Goal: Task Accomplishment & Management: Complete application form

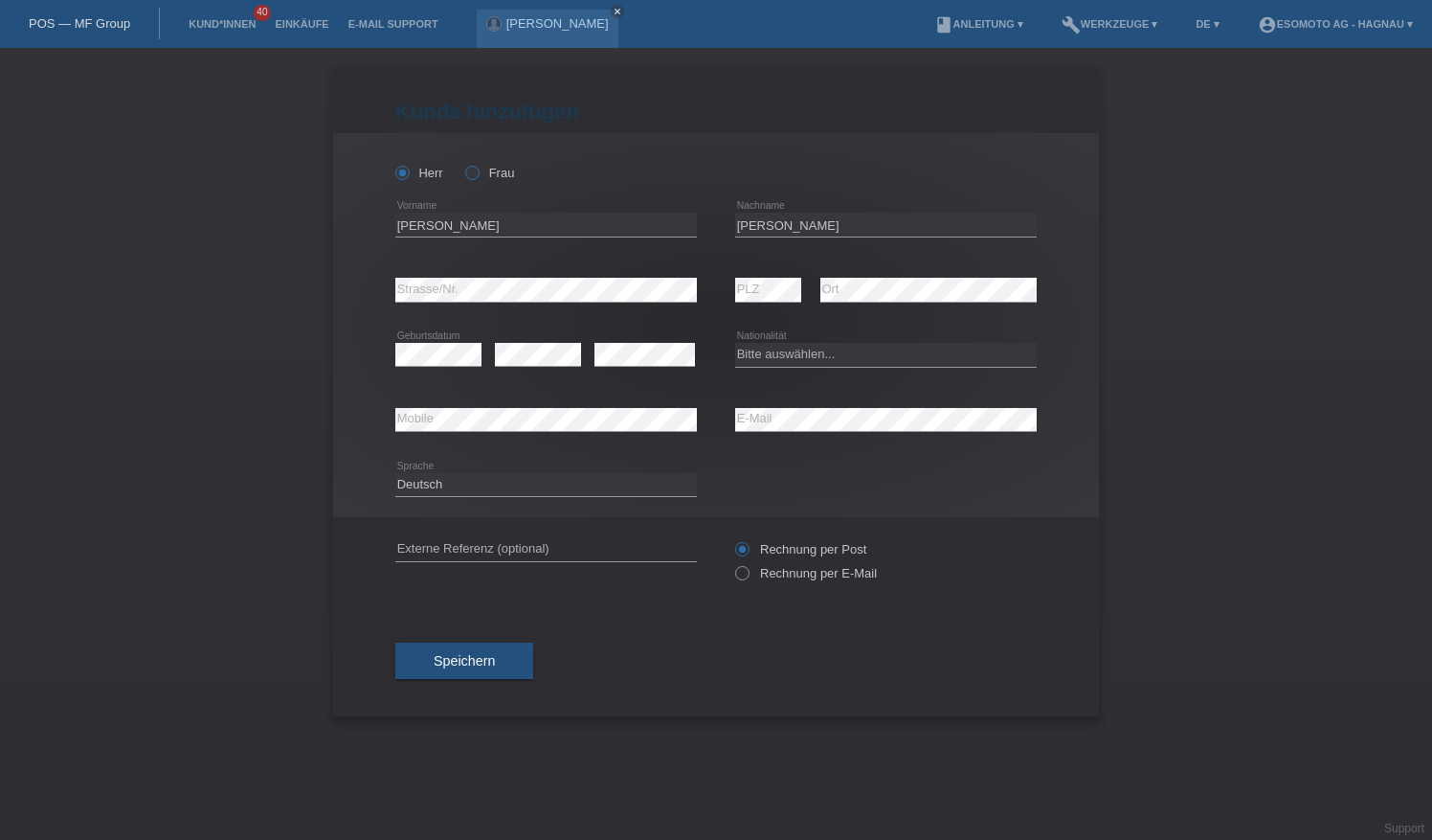
click at [463, 163] on icon at bounding box center [463, 163] width 0 height 0
click at [473, 177] on input "Frau" at bounding box center [471, 172] width 13 height 13
radio input "true"
click at [423, 225] on input "SeanGüzide" at bounding box center [546, 224] width 302 height 24
click at [427, 225] on input "SeanGüzide" at bounding box center [546, 224] width 302 height 24
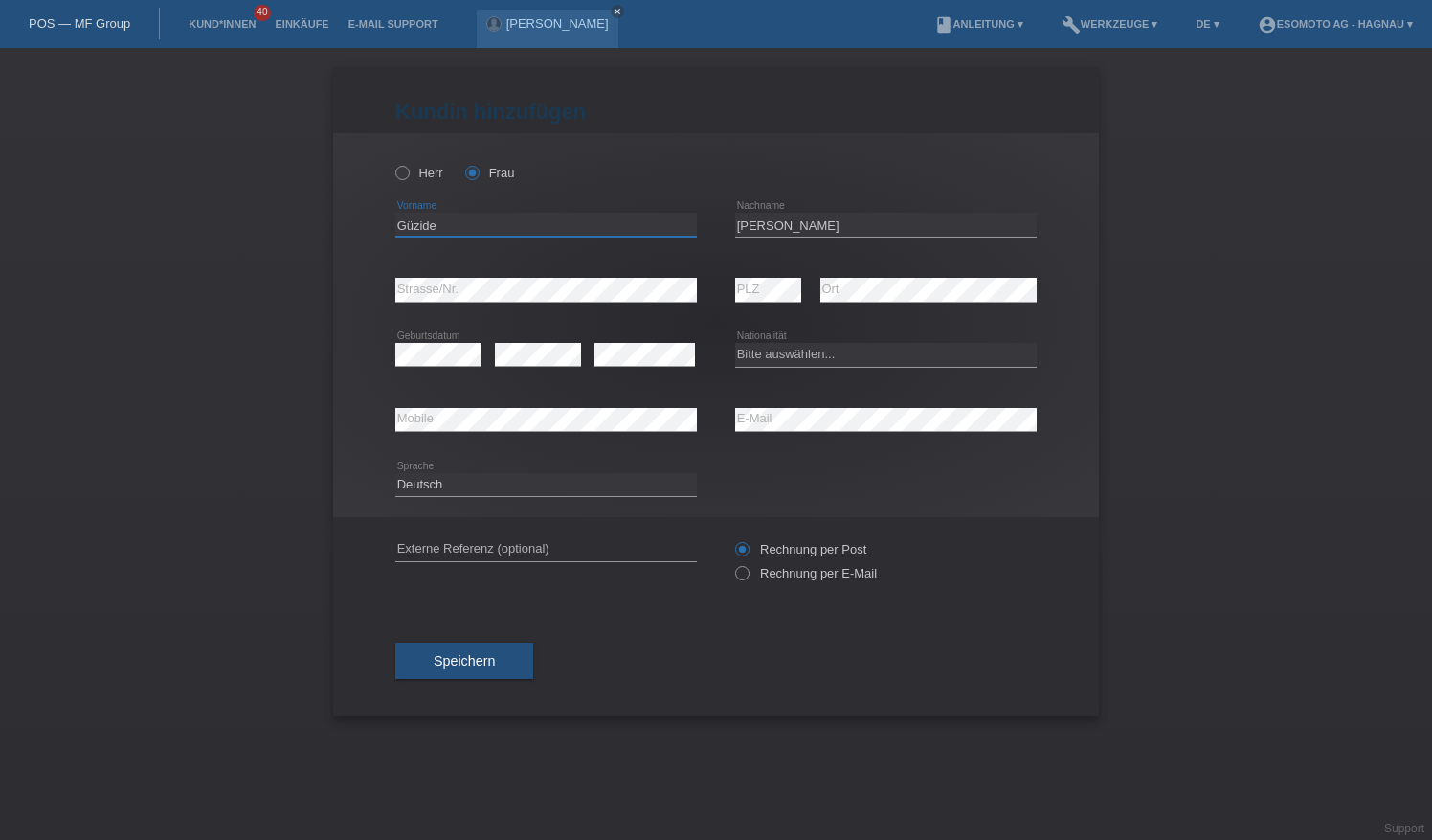
type input "Güzide"
drag, startPoint x: 791, startPoint y: 224, endPoint x: 718, endPoint y: 235, distance: 73.8
click at [718, 235] on div "Güzide error Vorname Horvath error Nachname" at bounding box center [716, 224] width 641 height 65
click at [677, 425] on div "error Mobile error E-Mail" at bounding box center [716, 420] width 641 height 65
click at [364, 410] on div "Herr Frau Güzide error Vorname C" at bounding box center [716, 325] width 765 height 384
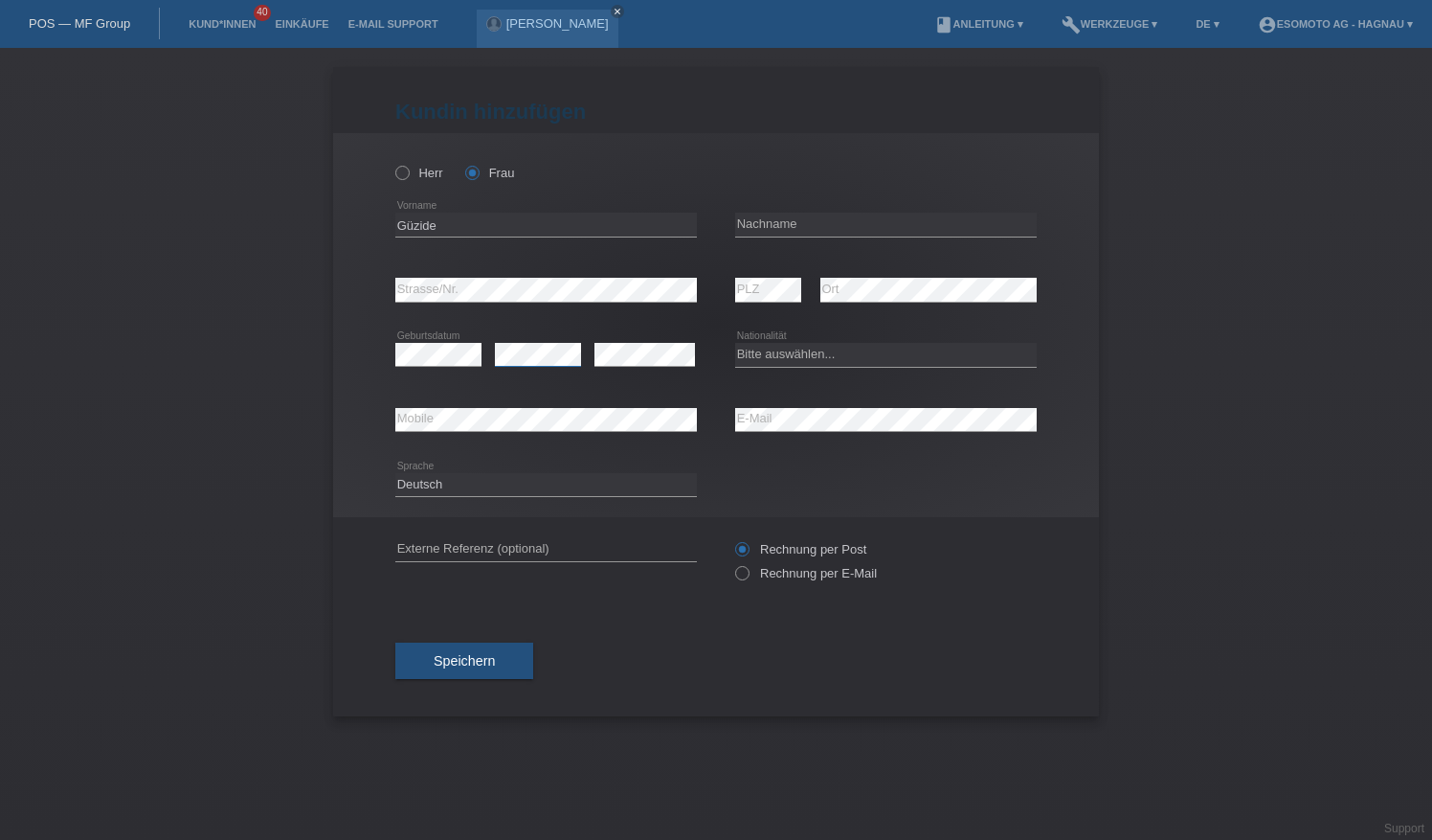
click at [476, 356] on div "error Geburtsdatum error error" at bounding box center [546, 355] width 302 height 65
type input "Sasmaz"
click at [835, 352] on select "Bitte auswählen... Schweiz Deutschland Liechtenstein Österreich ------------ Af…" at bounding box center [886, 354] width 302 height 23
select select "TR"
click at [735, 343] on select "Bitte auswählen... Schweiz Deutschland Liechtenstein Österreich ------------ Af…" at bounding box center [886, 354] width 302 height 23
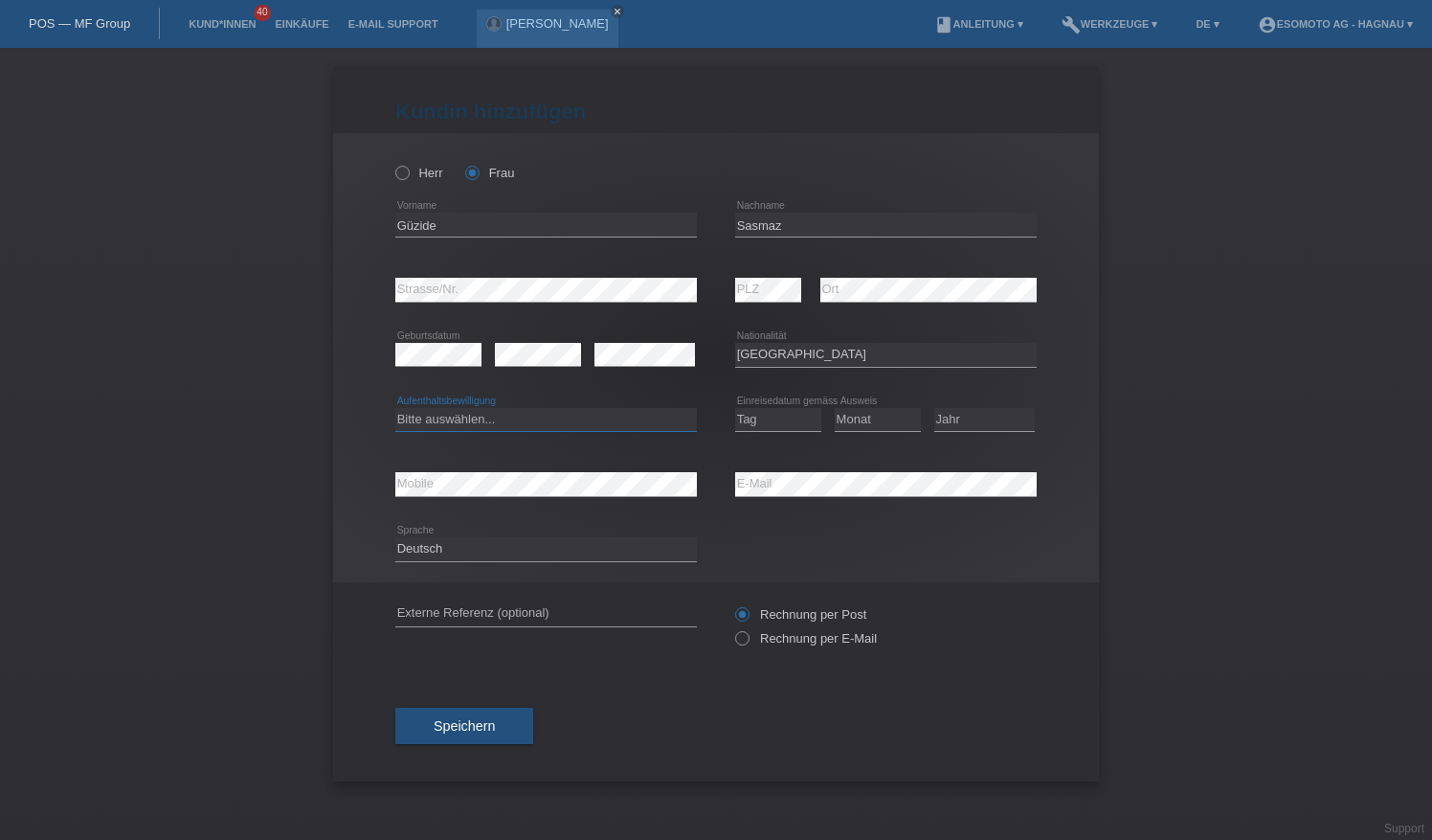
drag, startPoint x: 539, startPoint y: 429, endPoint x: 549, endPoint y: 432, distance: 10.4
click at [539, 428] on select "Bitte auswählen... C B B - Flüchtlingsstatus Andere" at bounding box center [546, 419] width 302 height 23
select select "C"
click at [395, 408] on select "Bitte auswählen... C B B - Flüchtlingsstatus Andere" at bounding box center [546, 419] width 302 height 23
click at [784, 419] on select "Tag 01 02 03 04 05 06 07 08 09 10 11" at bounding box center [778, 419] width 86 height 23
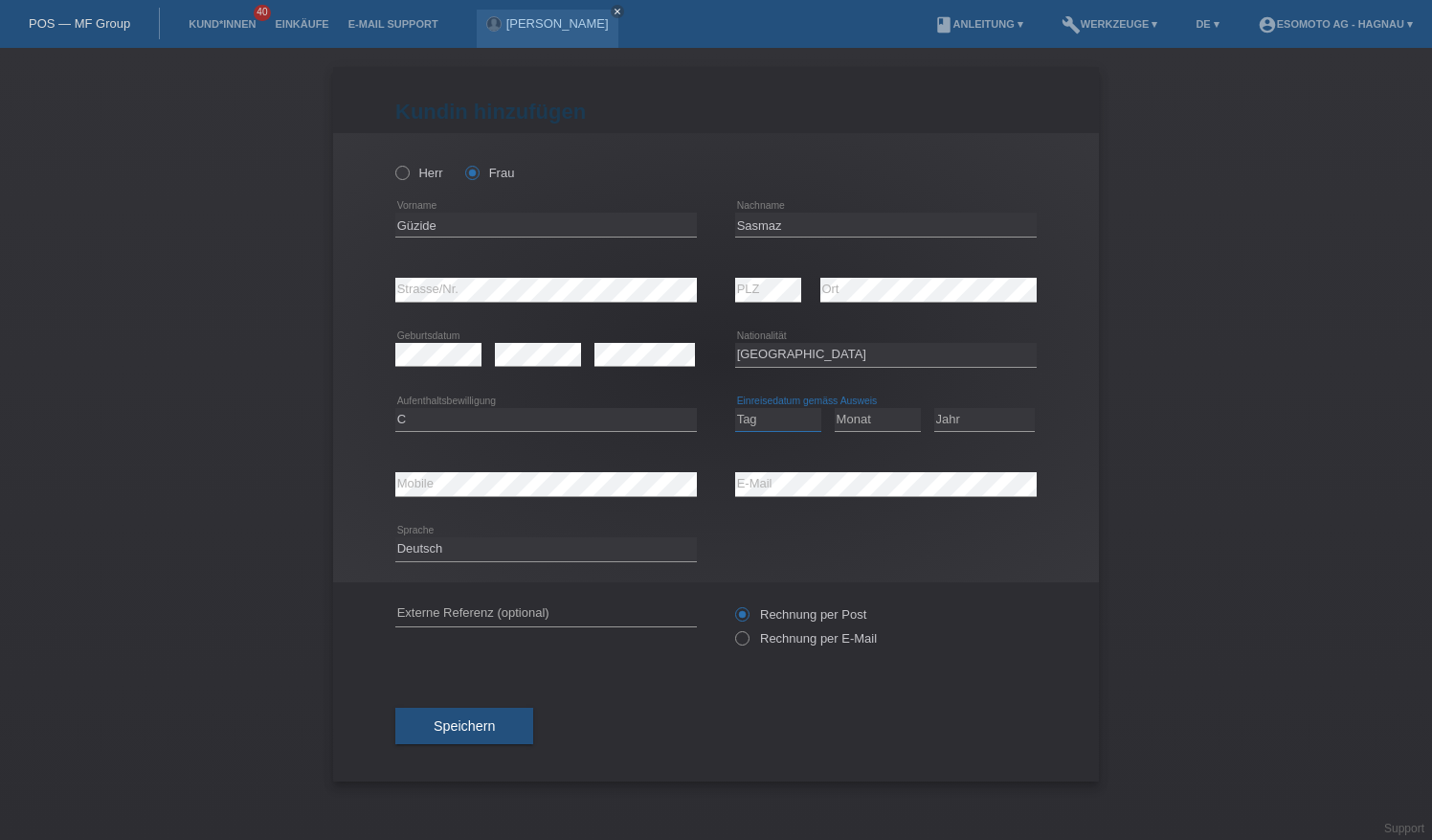
select select "15"
click at [735, 408] on select "Tag 01 02 03 04 05 06 07 08 09 10 11" at bounding box center [778, 419] width 86 height 23
click at [890, 420] on select "Monat 01 02 03 04 05 06 07 08 09 10 11" at bounding box center [878, 419] width 86 height 23
select select "09"
click at [835, 408] on select "Monat 01 02 03 04 05 06 07 08 09 10 11" at bounding box center [878, 419] width 86 height 23
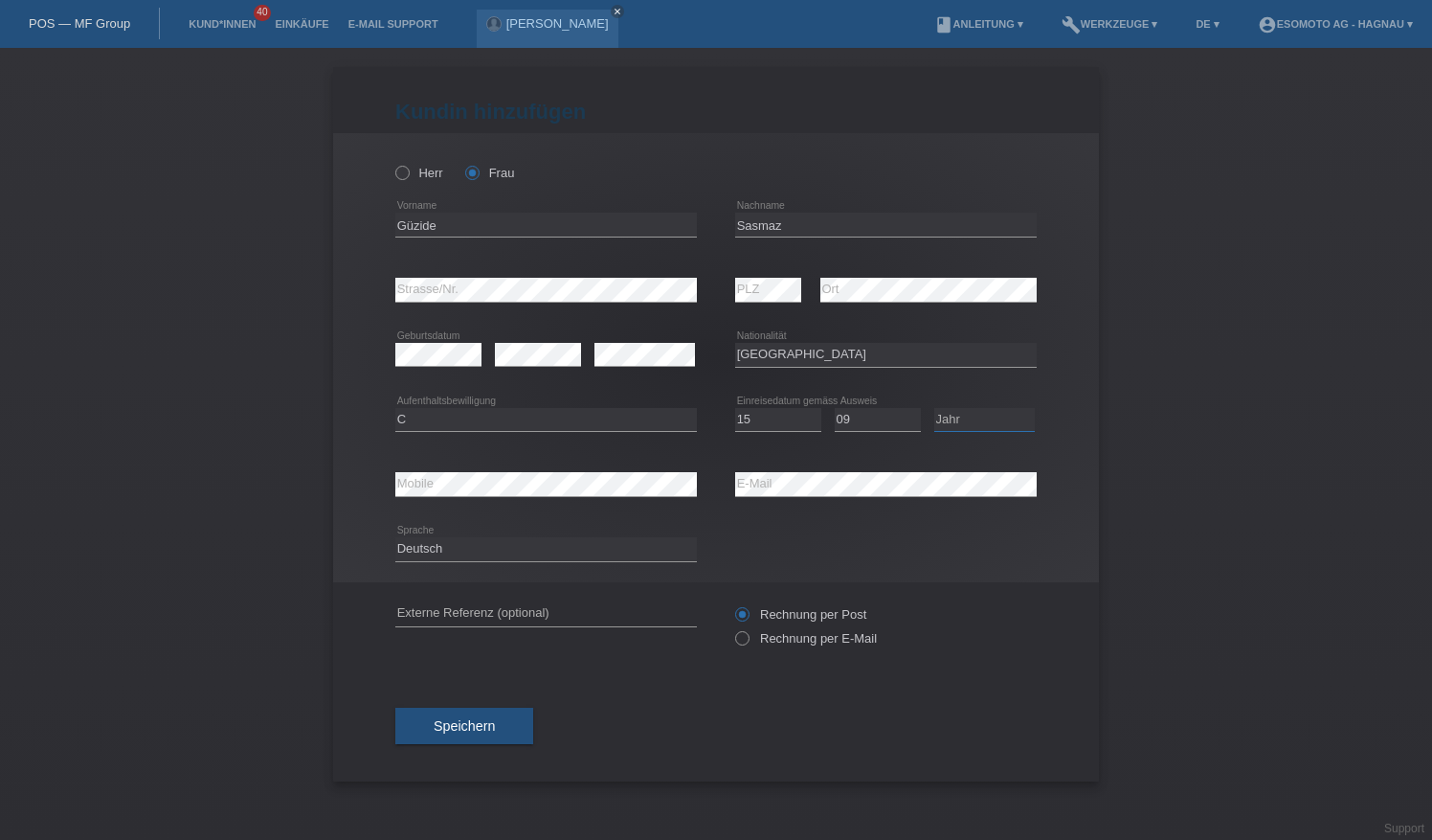
click at [980, 410] on select "Jahr 2025 2024 2023 2022 2021 2020 2019 2018 2017 2016 2015 2014 2013 2012 2011…" at bounding box center [984, 419] width 101 height 23
select select "2001"
click at [934, 408] on select "Jahr 2025 2024 2023 2022 2021 2020 2019 2018 2017 2016 2015 2014 2013 2012 2011…" at bounding box center [984, 419] width 101 height 23
click at [946, 561] on div "Deutsch Français Italiano English error Sprache" at bounding box center [716, 549] width 641 height 65
click at [490, 728] on span "Speichern" at bounding box center [464, 725] width 62 height 16
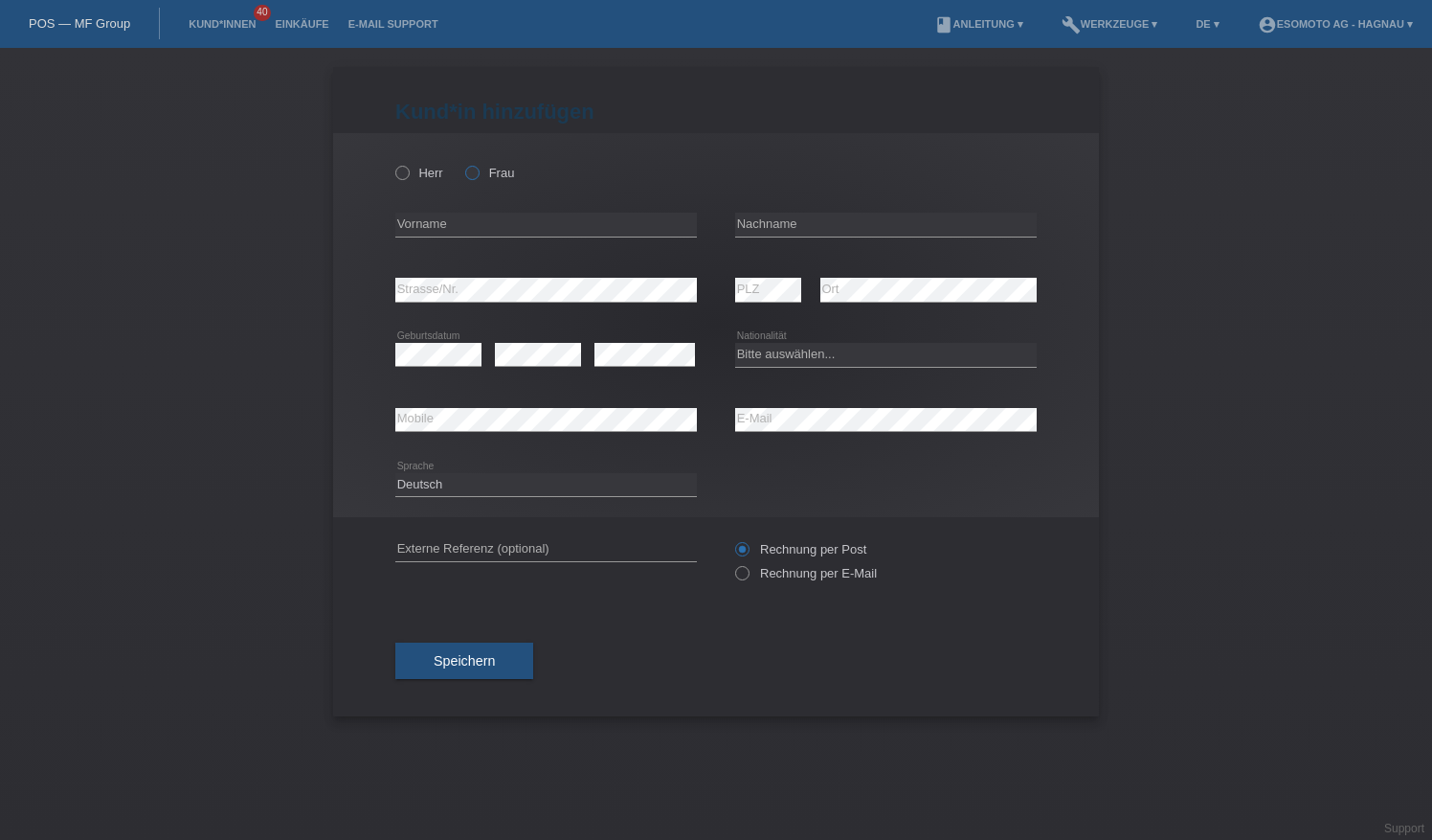
click at [463, 163] on icon at bounding box center [463, 163] width 0 height 0
click at [477, 173] on input "Frau" at bounding box center [471, 172] width 13 height 13
radio input "true"
click at [488, 223] on input "text" at bounding box center [546, 224] width 302 height 24
click at [867, 348] on select "Bitte auswählen... Schweiz Deutschland Liechtenstein Österreich ------------ Af…" at bounding box center [886, 354] width 302 height 23
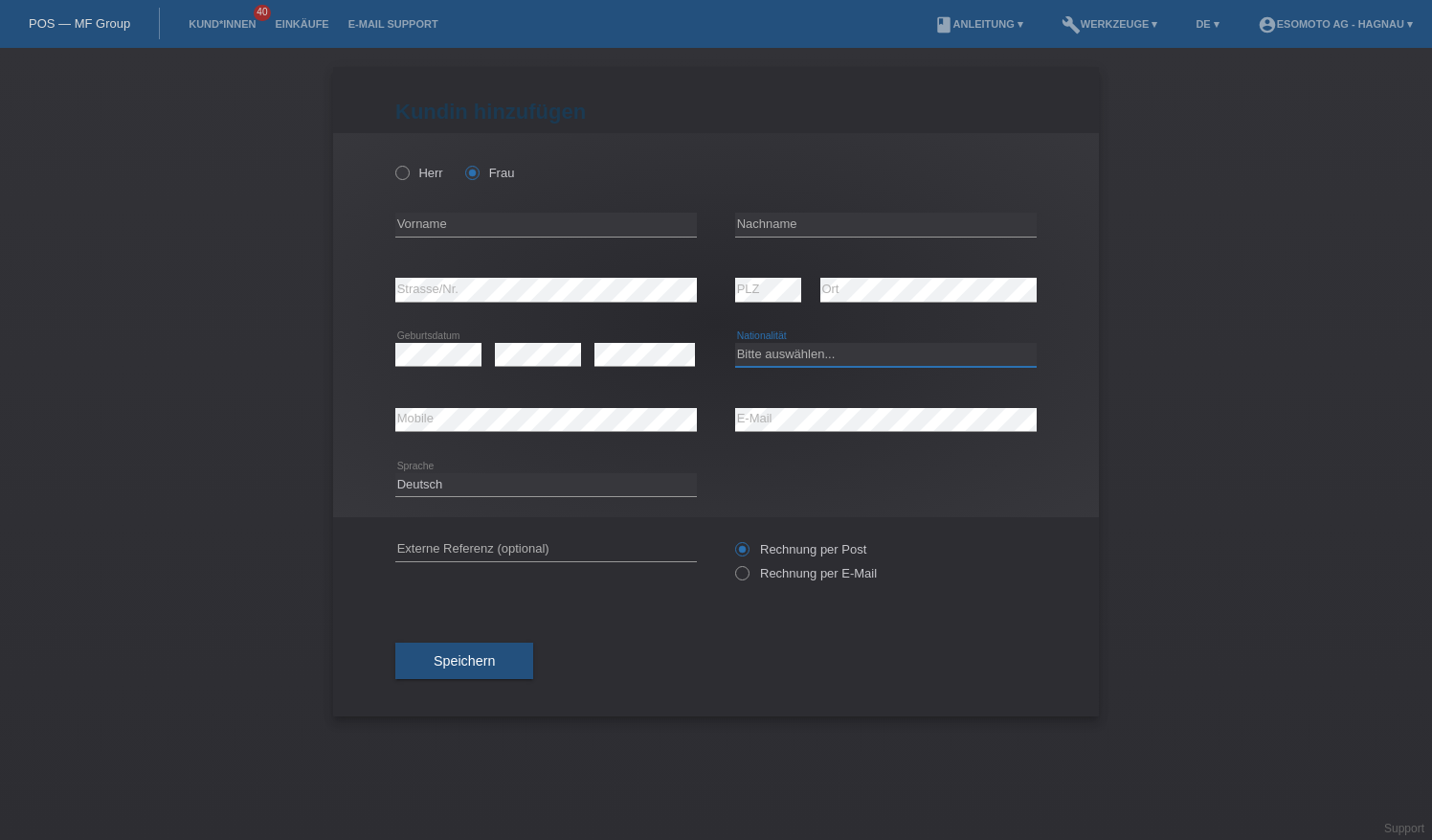
select select "TR"
click at [735, 343] on select "Bitte auswählen... Schweiz Deutschland Liechtenstein Österreich ------------ Af…" at bounding box center [886, 354] width 302 height 23
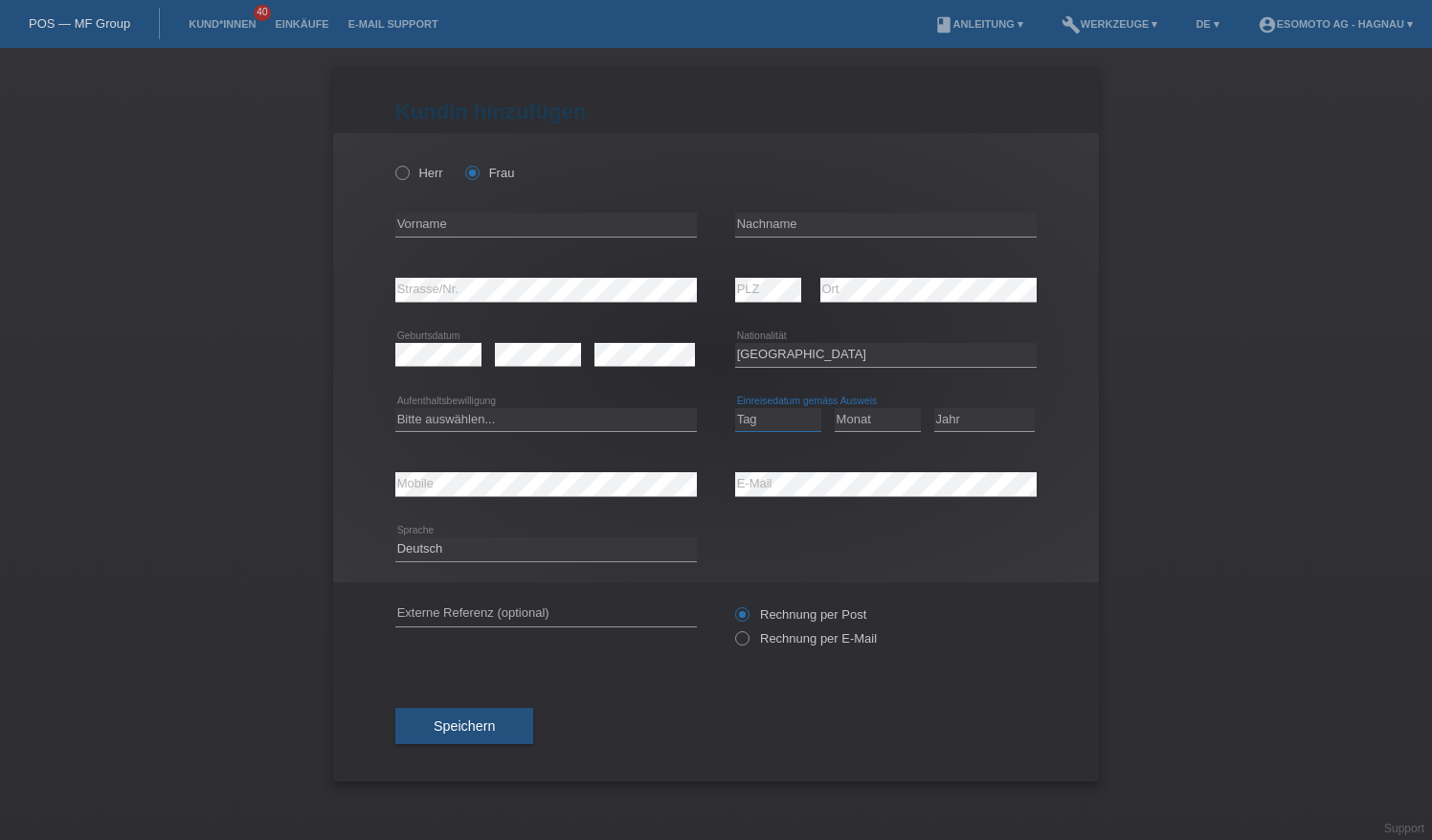
click at [785, 420] on select "Tag 01 02 03 04 05 06 07 08 09 10 11" at bounding box center [778, 419] width 86 height 23
select select "15"
click at [735, 408] on select "Tag 01 02 03 04 05 06 07 08 09 10 11" at bounding box center [778, 419] width 86 height 23
click at [884, 420] on select "Monat 01 02 03 04 05 06 07 08 09 10 11" at bounding box center [878, 419] width 86 height 23
select select "09"
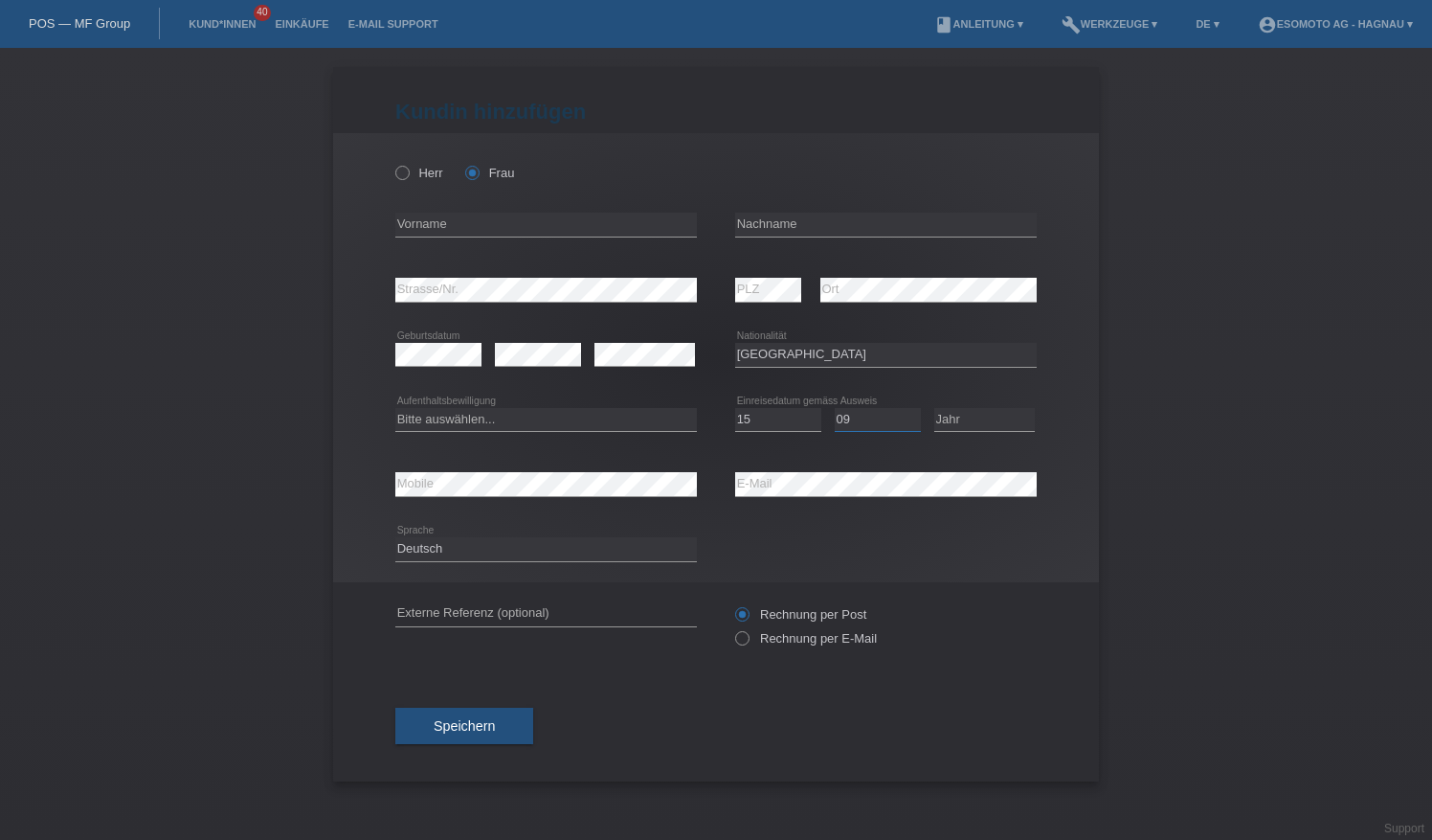
click at [835, 408] on select "Monat 01 02 03 04 05 06 07 08 09 10 11" at bounding box center [878, 419] width 86 height 23
click at [968, 423] on select "Jahr 2025 2024 2023 2022 2021 2020 2019 2018 2017 2016 2015 2014 2013 2012 2011…" at bounding box center [984, 419] width 101 height 23
select select "2001"
click at [934, 408] on select "Jahr 2025 2024 2023 2022 2021 2020 2019 2018 2017 2016 2015 2014 2013 2012 2011…" at bounding box center [984, 419] width 101 height 23
click at [451, 227] on input "text" at bounding box center [546, 224] width 302 height 24
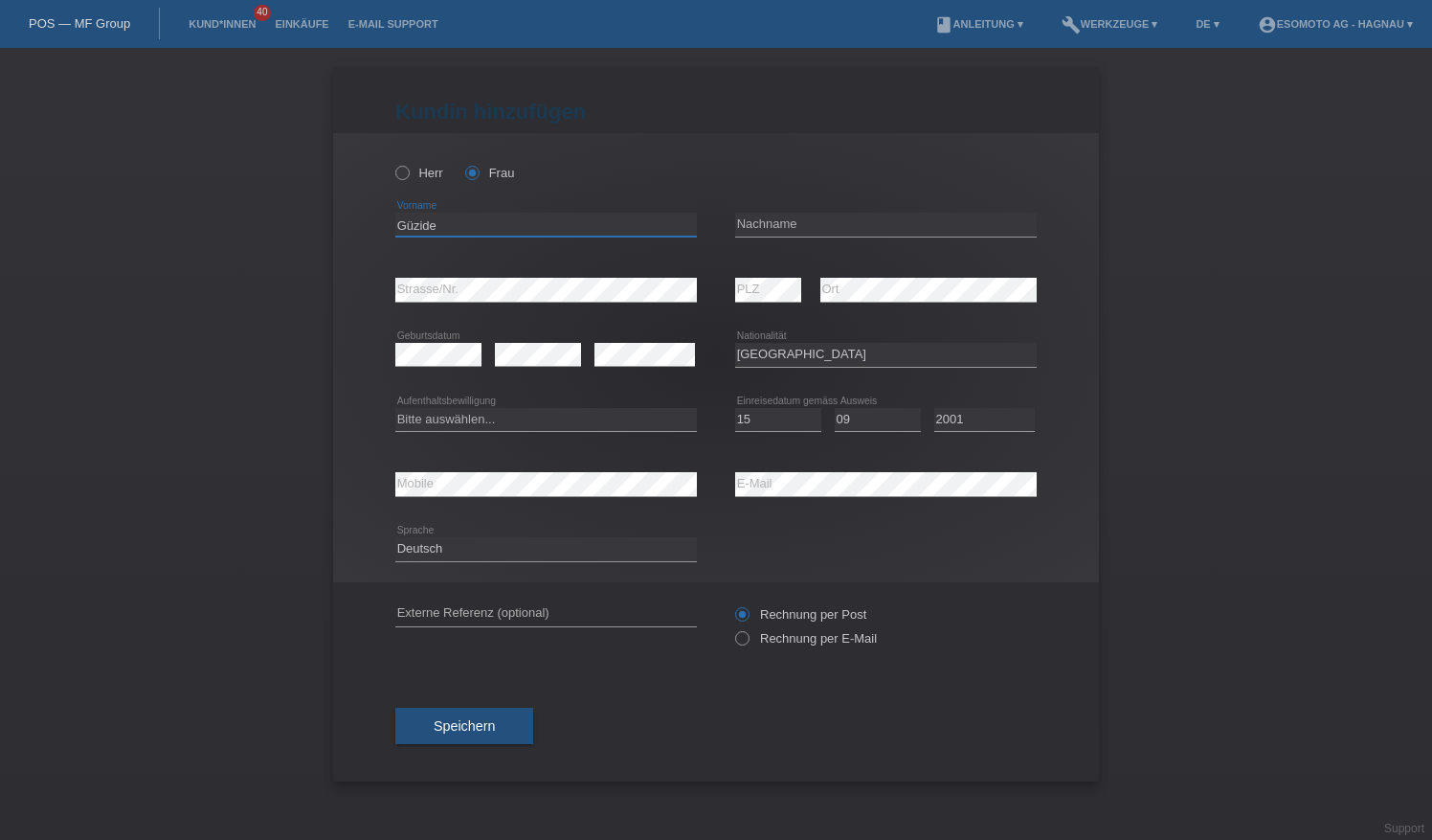
type input "Güzide"
type input "Sasmaz"
click at [564, 413] on select "Bitte auswählen... C B B - Flüchtlingsstatus Andere" at bounding box center [546, 419] width 302 height 23
select select "C"
click at [395, 408] on select "Bitte auswählen... C B B - Flüchtlingsstatus Andere" at bounding box center [546, 419] width 302 height 23
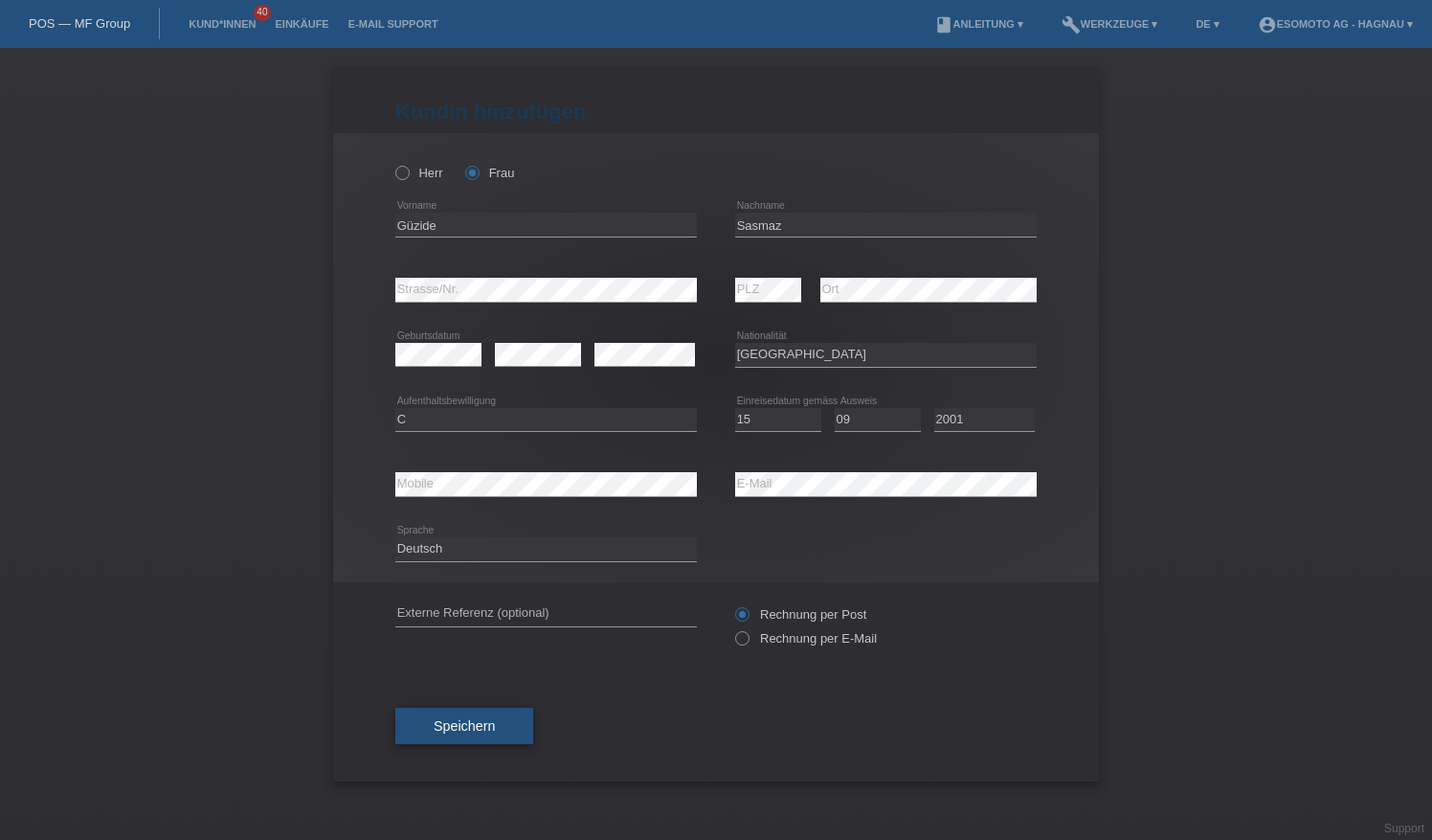
click at [498, 715] on button "Speichern" at bounding box center [464, 725] width 138 height 36
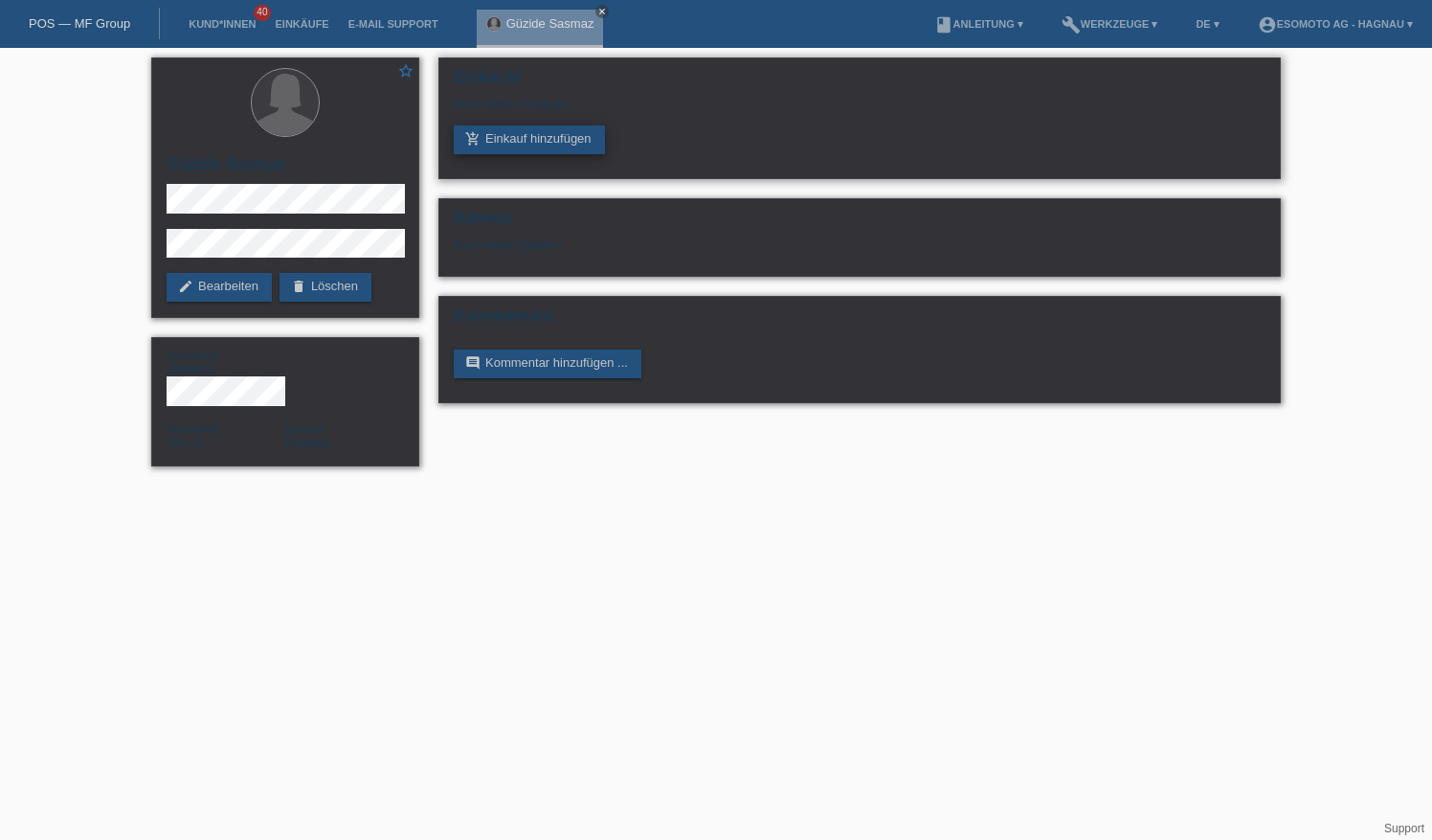
click at [552, 139] on link "add_shopping_cart Einkauf hinzufügen" at bounding box center [529, 139] width 151 height 28
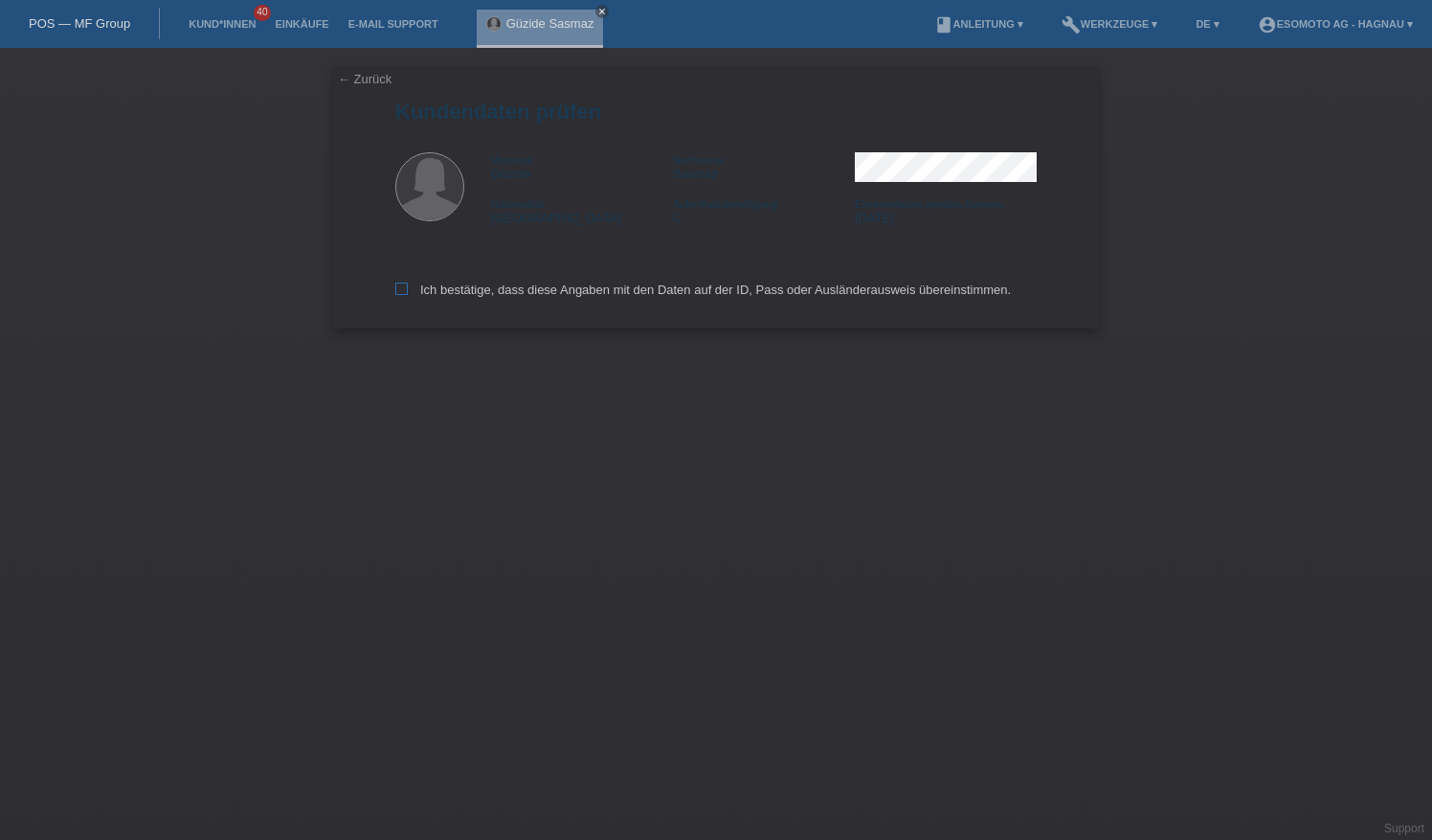
click at [467, 287] on label "Ich bestätige, dass diese Angaben mit den Daten auf der ID, Pass oder Ausländer…" at bounding box center [703, 289] width 616 height 15
click at [408, 287] on input "Ich bestätige, dass diese Angaben mit den Daten auf der ID, Pass oder Ausländer…" at bounding box center [401, 288] width 13 height 13
checkbox input "true"
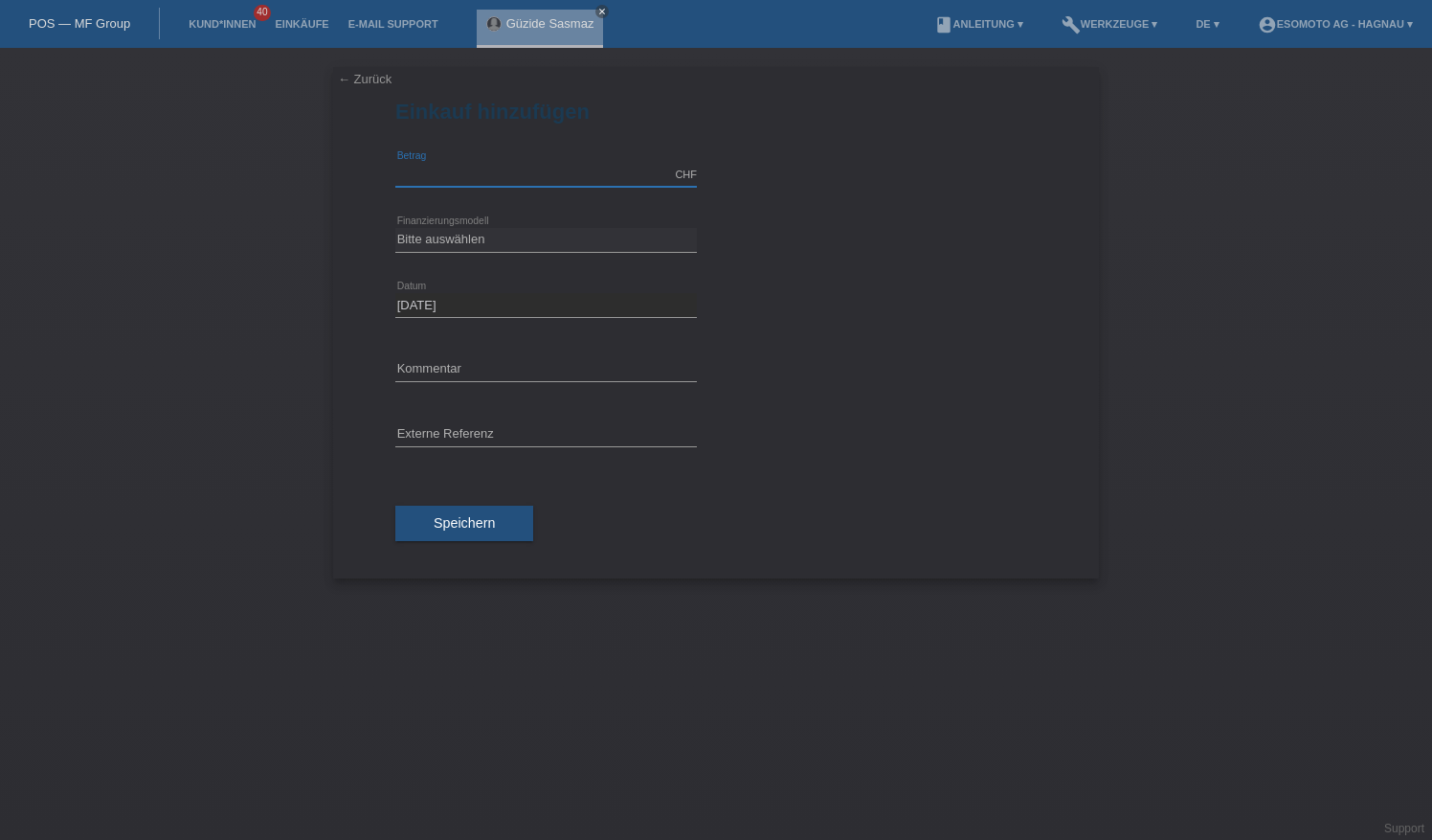
click at [530, 171] on input "text" at bounding box center [546, 174] width 302 height 24
type input "2840.00"
click at [564, 234] on select "Bitte auswählen Fixe Raten Kauf auf Rechnung mit Teilzahlungsoption" at bounding box center [546, 238] width 302 height 23
select select "69"
click at [395, 227] on select "Bitte auswählen Fixe Raten Kauf auf Rechnung mit Teilzahlungsoption" at bounding box center [546, 238] width 302 height 23
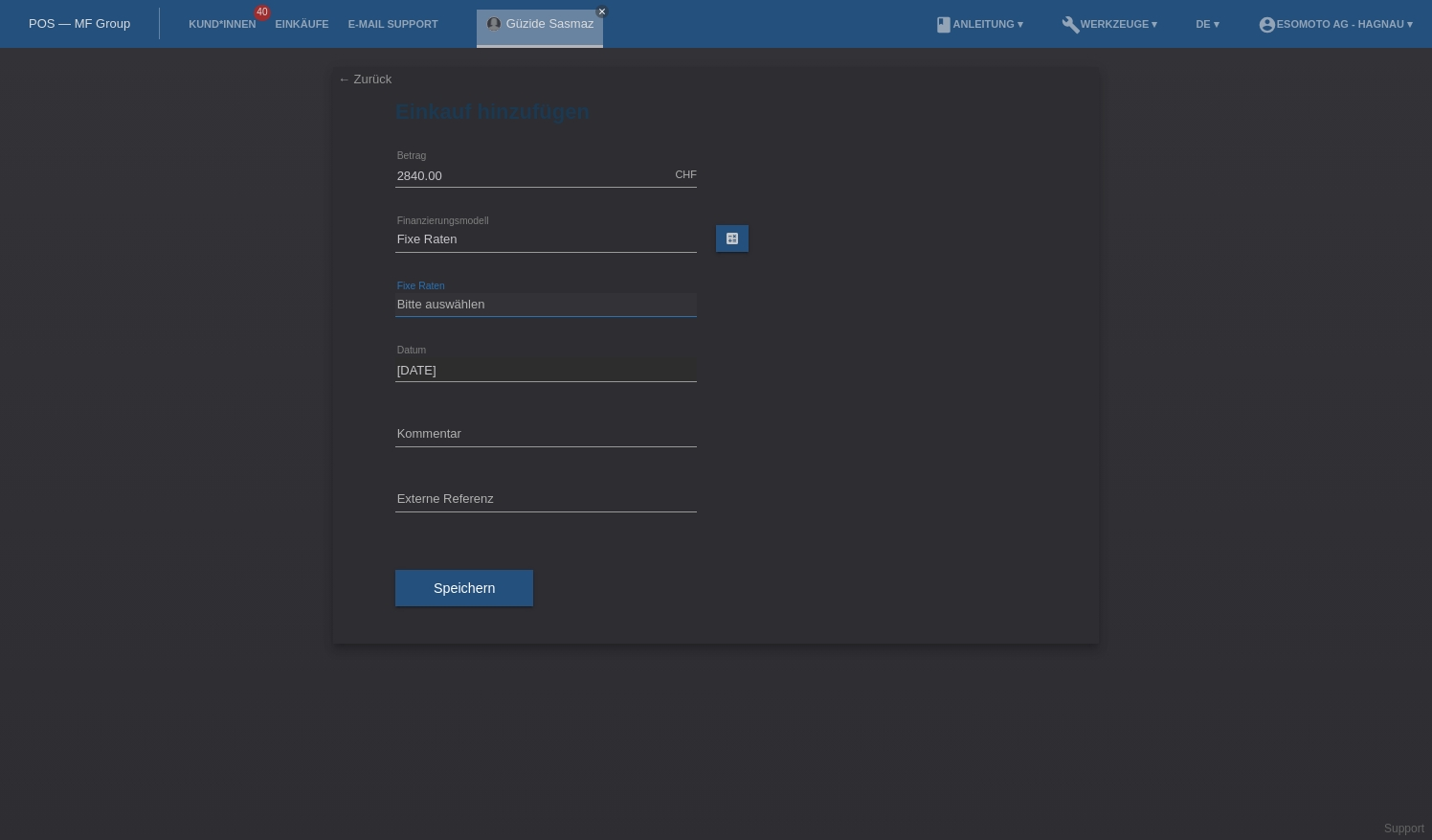
drag, startPoint x: 511, startPoint y: 307, endPoint x: 533, endPoint y: 317, distance: 24.2
click at [511, 307] on select "Bitte auswählen 12 Raten 24 Raten 36 Raten 48 Raten" at bounding box center [546, 304] width 302 height 23
select select "139"
click at [395, 293] on select "Bitte auswählen 12 Raten 24 Raten 36 Raten 48 Raten" at bounding box center [546, 304] width 302 height 23
drag, startPoint x: 479, startPoint y: 589, endPoint x: 844, endPoint y: 542, distance: 368.0
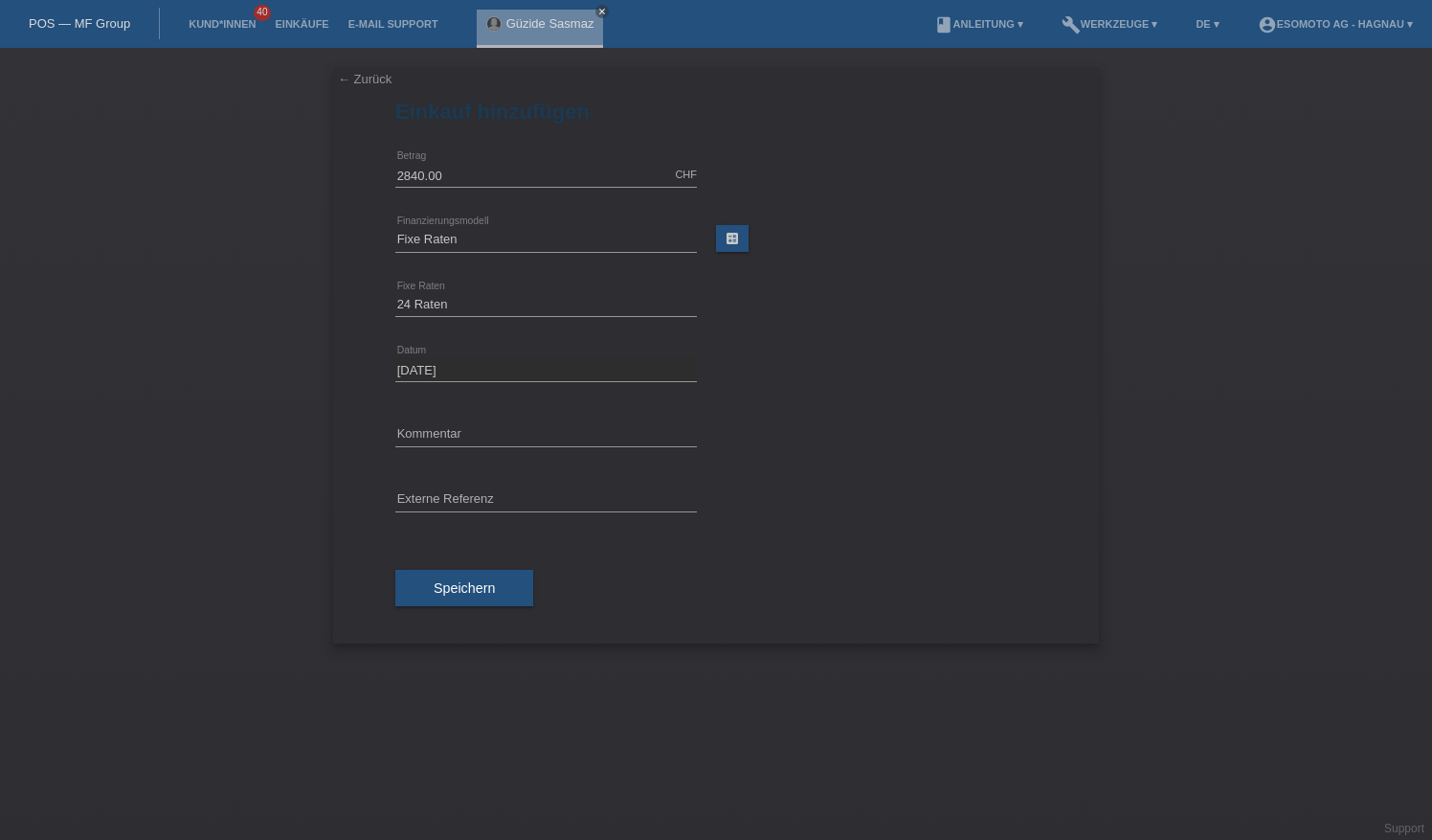
click at [482, 588] on span "Speichern" at bounding box center [464, 588] width 62 height 16
